Goal: Use online tool/utility: Utilize a website feature to perform a specific function

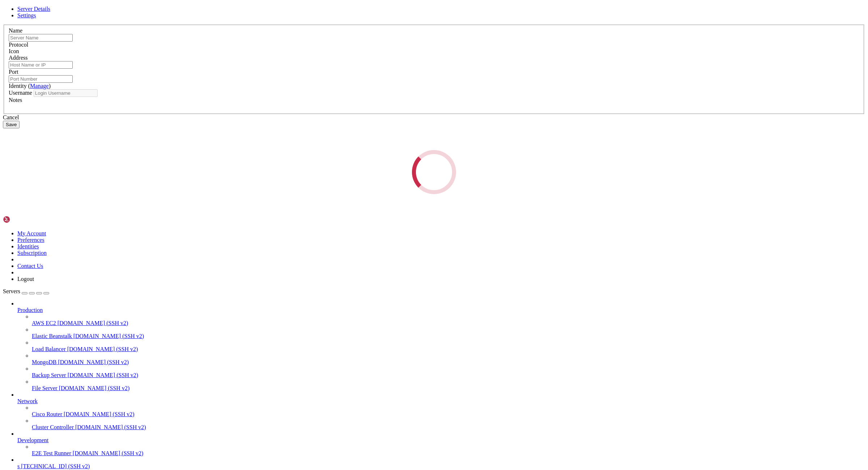
type input "s"
type input "[TECHNICAL_ID]"
type input "22"
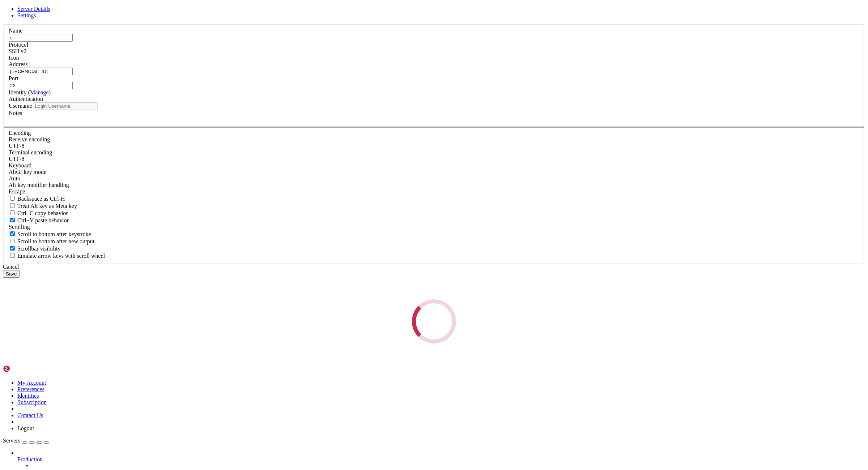
type input "root"
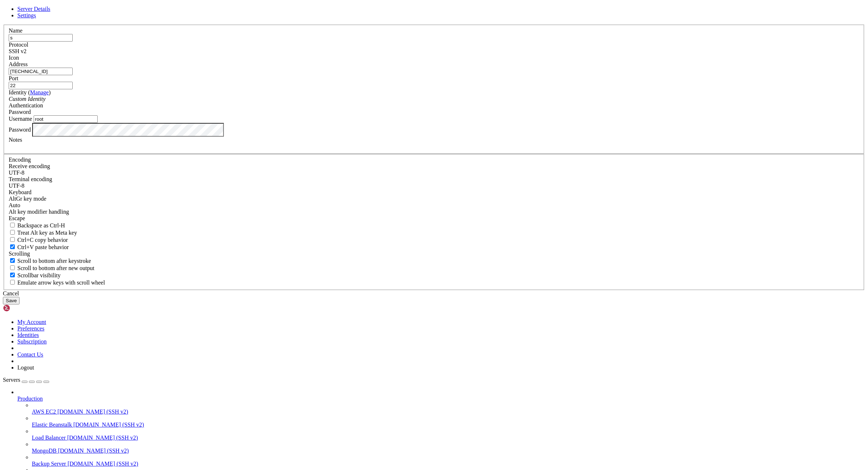
click at [73, 75] on input "[TECHNICAL_ID]" at bounding box center [41, 72] width 64 height 8
paste input "[TECHNICAL_ID]"
type input "[TECHNICAL_ID]"
click at [98, 123] on input "root" at bounding box center [66, 119] width 64 height 8
paste input "root"
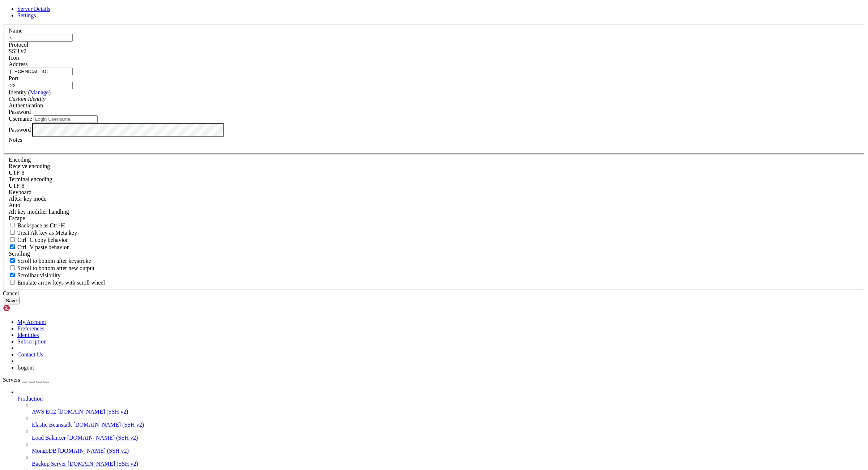
type input "root"
click at [20, 304] on button "Save" at bounding box center [11, 301] width 17 height 8
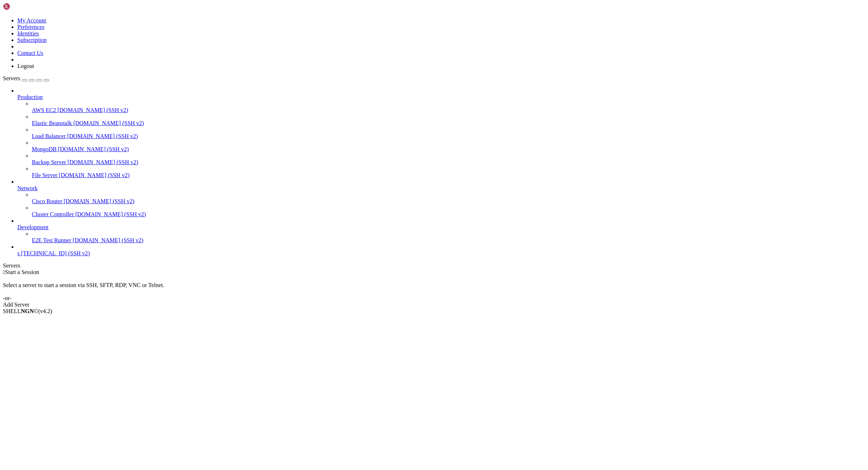
click at [52, 256] on span "[TECHNICAL_ID] (SSH v2)" at bounding box center [55, 253] width 69 height 6
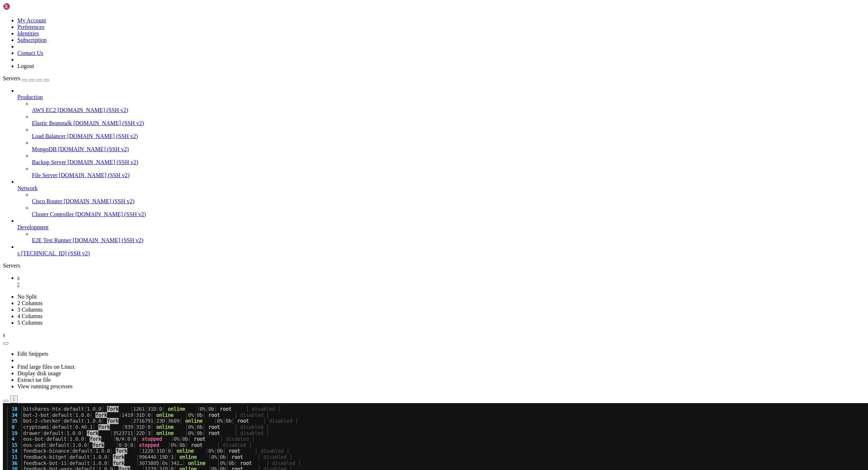
scroll to position [192, 0]
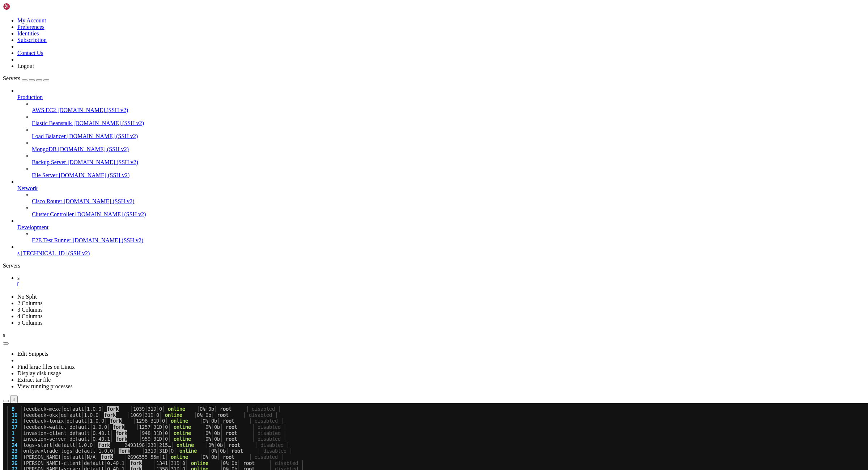
click at [112, 281] on div "" at bounding box center [441, 284] width 848 height 7
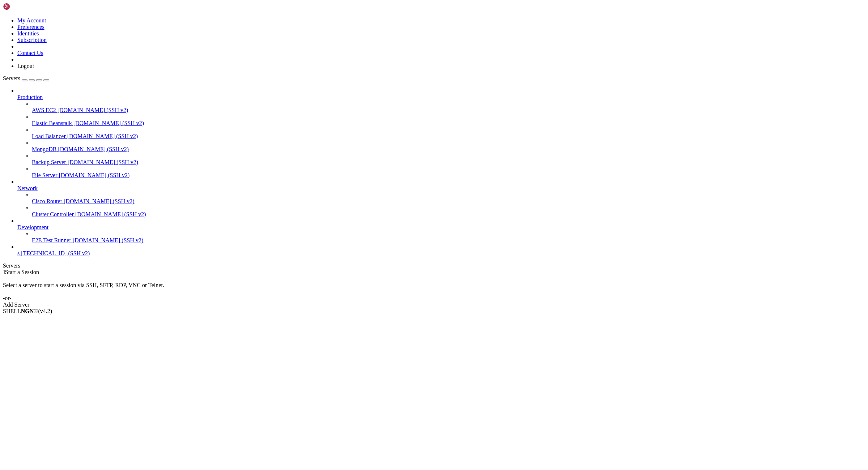
click at [3, 17] on link at bounding box center [3, 17] width 0 height 0
click at [34, 69] on link "Logout" at bounding box center [25, 66] width 17 height 6
